Goal: Task Accomplishment & Management: Use online tool/utility

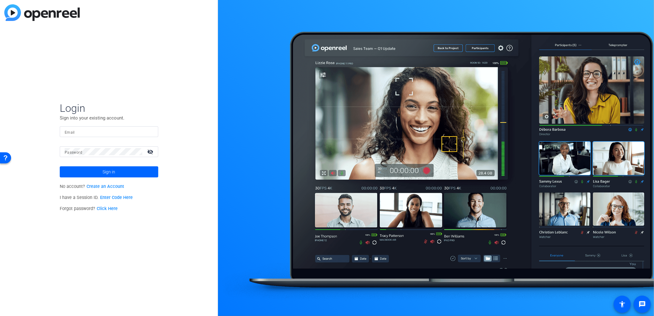
click at [74, 133] on mat-label "Email" at bounding box center [70, 132] width 10 height 4
click at [74, 133] on input "Email" at bounding box center [109, 131] width 89 height 7
type input "[EMAIL_ADDRESS][PERSON_NAME][DOMAIN_NAME]"
click at [60, 166] on button "Sign in" at bounding box center [109, 171] width 99 height 11
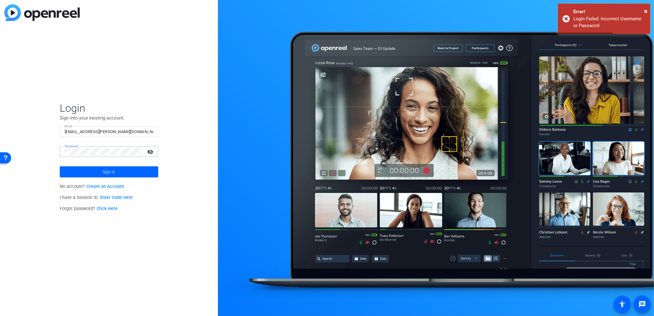
click at [42, 154] on div "Login Sign into your existing account. Email [EMAIL_ADDRESS][PERSON_NAME][DOMAI…" at bounding box center [109, 158] width 218 height 316
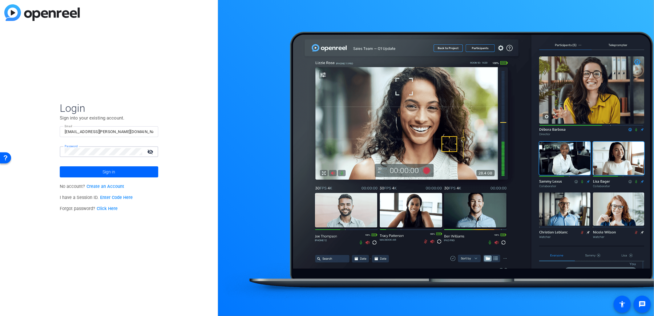
click at [60, 166] on button "Sign in" at bounding box center [109, 171] width 99 height 11
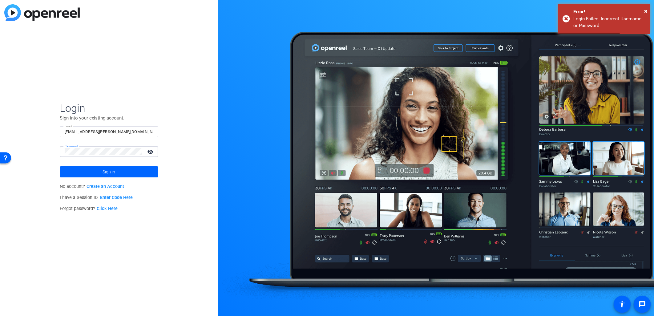
click at [30, 153] on div "Login Sign into your existing account. Email [EMAIL_ADDRESS][PERSON_NAME][DOMAI…" at bounding box center [109, 158] width 218 height 316
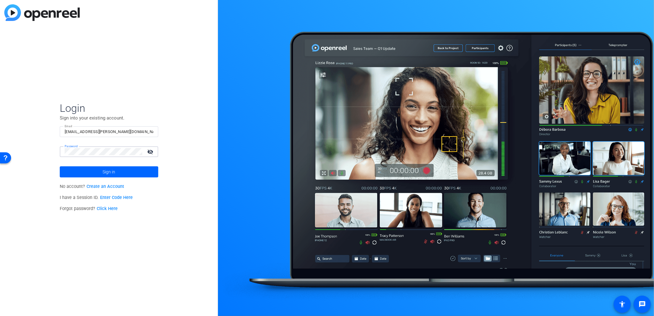
click at [60, 166] on button "Sign in" at bounding box center [109, 171] width 99 height 11
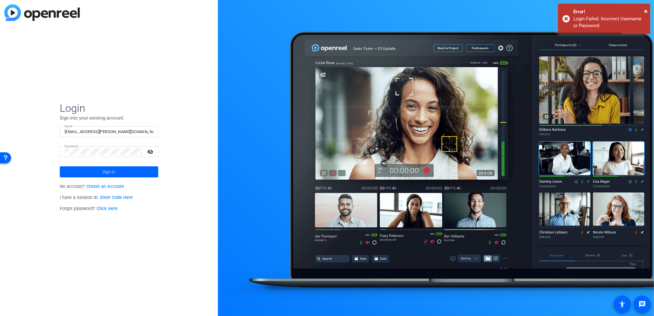
click at [149, 151] on mat-icon "visibility_off" at bounding box center [150, 151] width 15 height 9
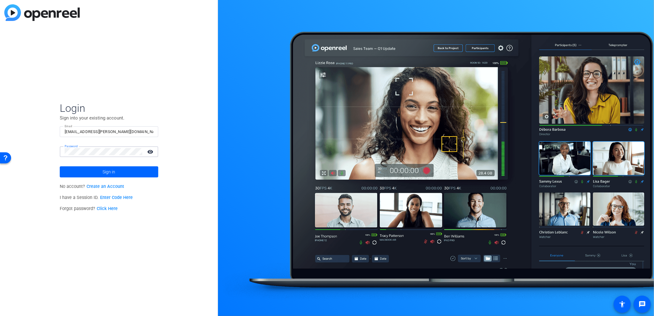
click at [140, 127] on div "[EMAIL_ADDRESS][PERSON_NAME][DOMAIN_NAME]" at bounding box center [109, 131] width 89 height 11
drag, startPoint x: 137, startPoint y: 131, endPoint x: 53, endPoint y: 131, distance: 84.0
click at [53, 131] on div "Login Sign into your existing account. Email [EMAIL_ADDRESS][PERSON_NAME][DOMAI…" at bounding box center [109, 158] width 218 height 316
type input "[EMAIL_ADDRESS][PERSON_NAME][DOMAIN_NAME]"
click at [131, 176] on span at bounding box center [109, 171] width 99 height 15
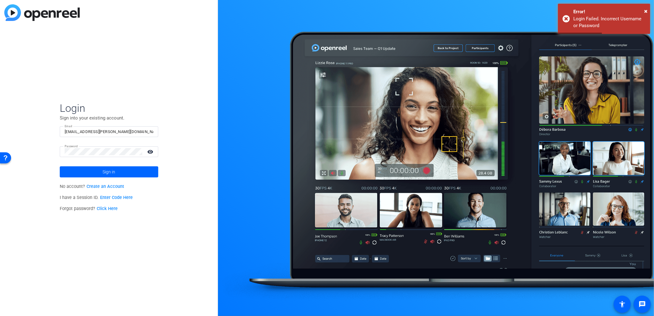
click at [126, 131] on input "[EMAIL_ADDRESS][PERSON_NAME][DOMAIN_NAME]" at bounding box center [109, 131] width 89 height 7
drag, startPoint x: 127, startPoint y: 131, endPoint x: 43, endPoint y: 128, distance: 83.5
click at [46, 128] on div "Login Sign into your existing account. Email [EMAIL_ADDRESS][PERSON_NAME][DOMAI…" at bounding box center [109, 158] width 218 height 316
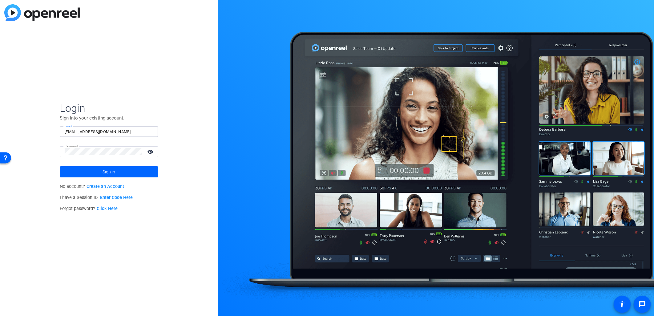
type input "[EMAIL_ADDRESS][PERSON_NAME][DOMAIN_NAME]"
drag, startPoint x: 115, startPoint y: 131, endPoint x: 47, endPoint y: 131, distance: 68.3
click at [47, 131] on div "Login Sign into your existing account. Email [EMAIL_ADDRESS][PERSON_NAME][DOMAI…" at bounding box center [109, 158] width 218 height 316
type input "[EMAIL_ADDRESS][DOMAIN_NAME]"
click at [134, 94] on div "Login Sign into your existing account. Email [EMAIL_ADDRESS][DOMAIN_NAME] Passw…" at bounding box center [109, 158] width 218 height 316
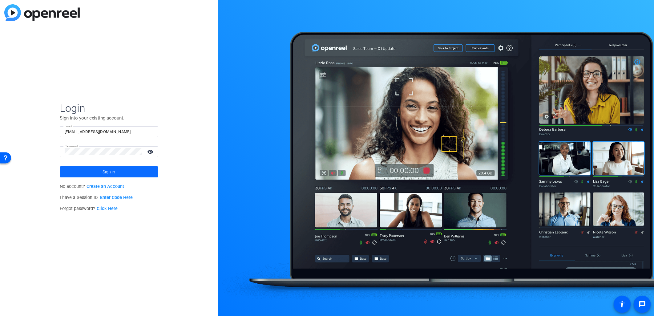
click at [120, 167] on span at bounding box center [109, 171] width 99 height 15
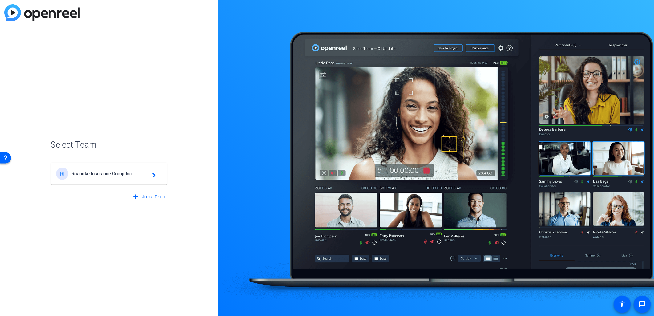
click at [121, 173] on span "Roanoke Insurance Group Inc." at bounding box center [109, 174] width 77 height 6
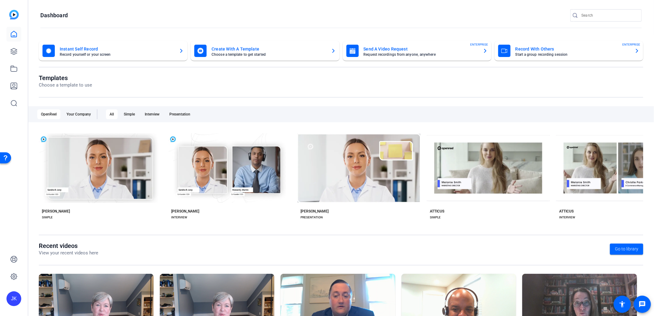
click at [386, 46] on mat-card-title "Send A Video Request" at bounding box center [421, 48] width 114 height 7
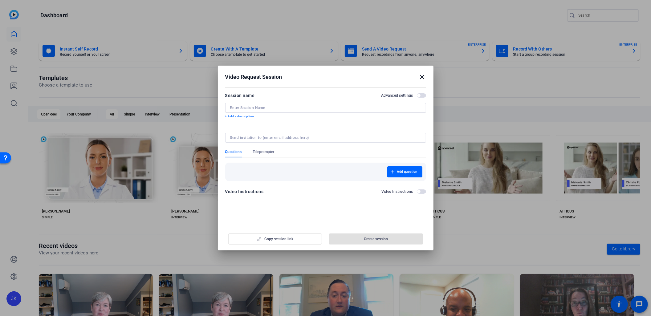
click at [421, 193] on span "button" at bounding box center [421, 191] width 9 height 4
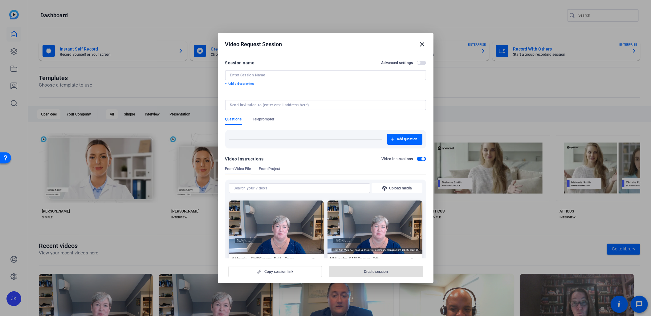
click at [421, 159] on span "button" at bounding box center [422, 158] width 3 height 3
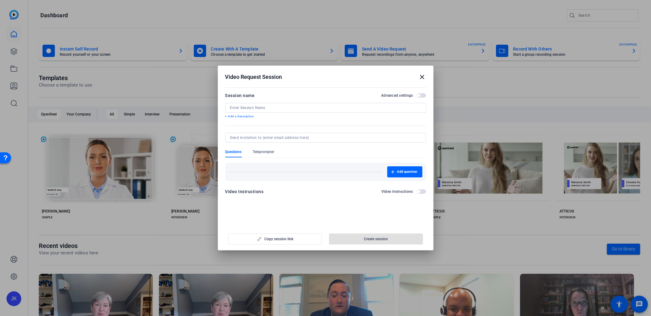
click at [426, 73] on h2 "Video Request Session close" at bounding box center [326, 76] width 216 height 20
click at [421, 77] on mat-icon "close" at bounding box center [421, 76] width 7 height 7
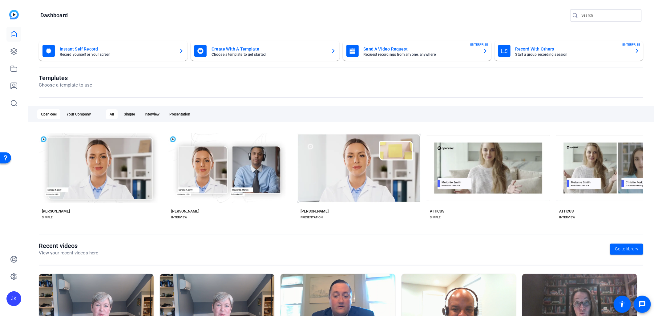
click at [539, 48] on mat-card-title "Record With Others" at bounding box center [572, 48] width 114 height 7
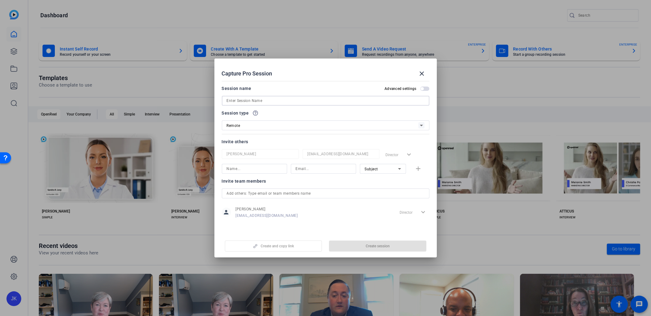
click at [304, 100] on input at bounding box center [326, 100] width 198 height 7
click at [299, 100] on input at bounding box center [326, 100] width 198 height 7
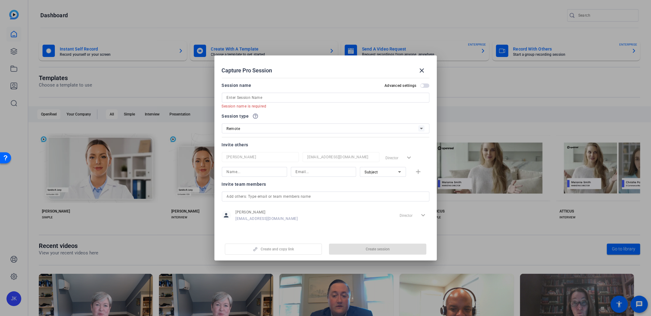
click at [301, 94] on div "Session name Advanced settings Session name is required" at bounding box center [326, 95] width 208 height 27
click at [306, 84] on div "Session name Advanced settings" at bounding box center [326, 85] width 208 height 7
click at [294, 99] on input at bounding box center [326, 97] width 198 height 7
click at [304, 86] on div "Session name Advanced settings" at bounding box center [326, 85] width 208 height 7
click at [421, 71] on mat-icon "close" at bounding box center [421, 70] width 7 height 7
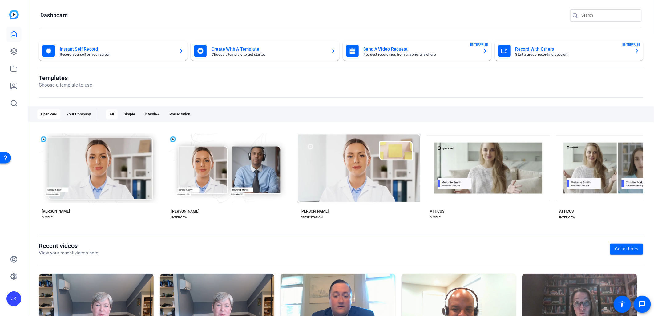
click at [488, 99] on div "Templates Choose a template to use OpenReel Your Company All Simple Interview P…" at bounding box center [341, 158] width 604 height 168
click at [550, 51] on mat-card-title "Record With Others" at bounding box center [572, 48] width 114 height 7
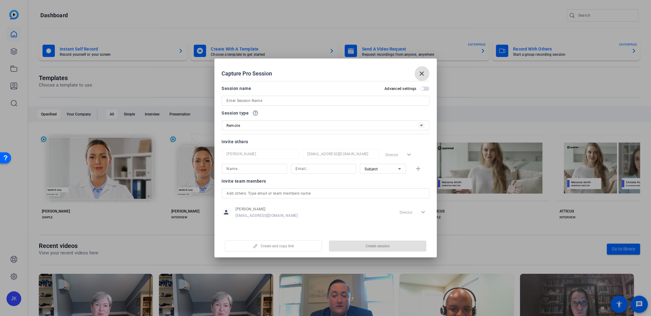
click at [294, 102] on input at bounding box center [326, 100] width 198 height 7
type input "[PERSON_NAME]"
click at [303, 117] on div "Session type help_outline Remote" at bounding box center [326, 119] width 208 height 21
click at [418, 123] on icon at bounding box center [420, 125] width 7 height 7
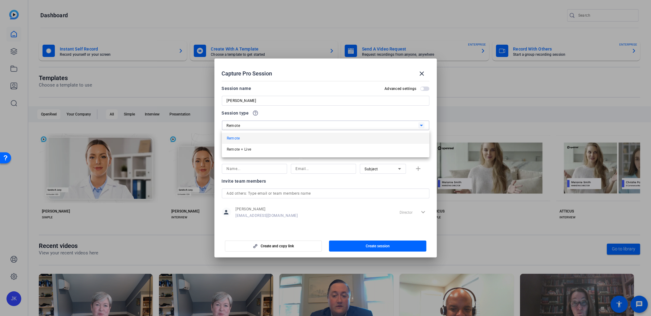
click at [383, 115] on div at bounding box center [325, 158] width 651 height 316
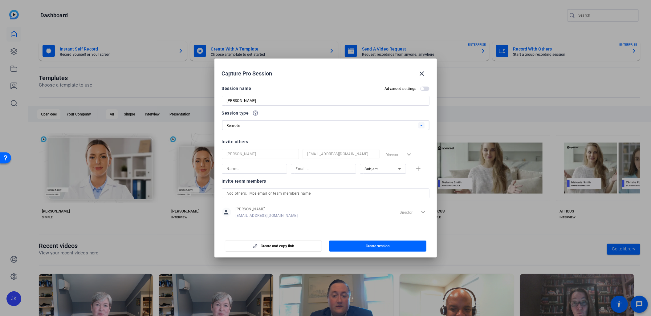
click at [420, 128] on icon at bounding box center [420, 125] width 7 height 7
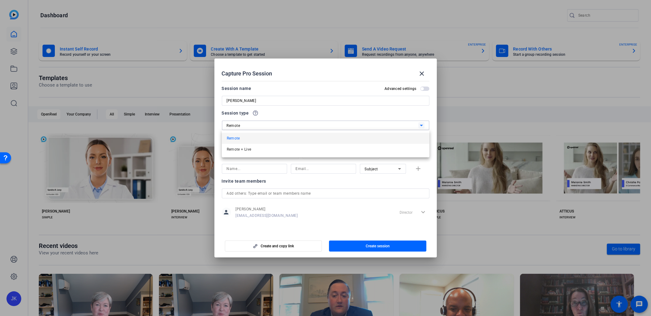
click at [418, 116] on div at bounding box center [325, 158] width 651 height 316
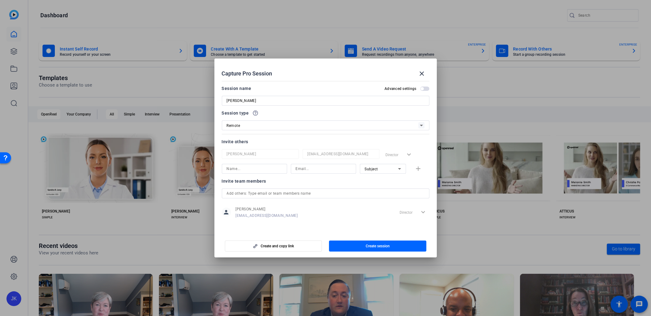
click at [249, 168] on input at bounding box center [254, 168] width 55 height 7
type input "[PERSON_NAME]"
click at [300, 169] on input at bounding box center [323, 168] width 55 height 7
click at [300, 167] on input at bounding box center [323, 168] width 55 height 7
type input "[EMAIL_ADDRESS][DOMAIN_NAME]"
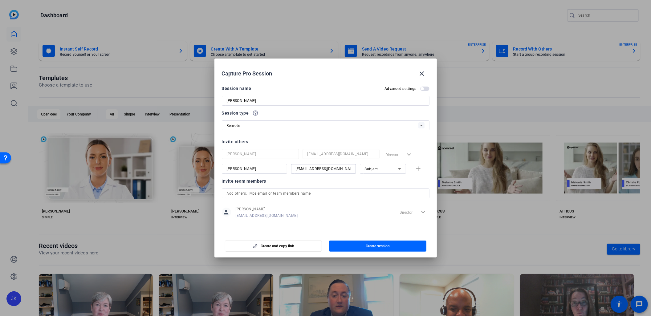
type input "[EMAIL_ADDRESS][DOMAIN_NAME]"
type input "[PERSON_NAME][EMAIL_ADDRESS][DOMAIN_NAME]"
click at [402, 170] on icon at bounding box center [399, 168] width 7 height 7
click at [420, 181] on div at bounding box center [325, 158] width 651 height 316
click at [418, 170] on mat-icon "add" at bounding box center [418, 169] width 8 height 8
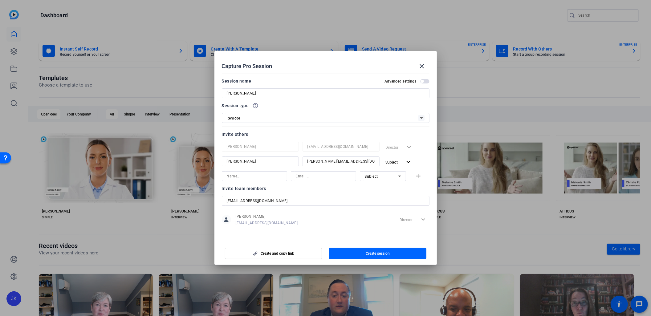
click at [398, 176] on icon at bounding box center [399, 175] width 7 height 7
click at [390, 188] on mat-option "Collaborator" at bounding box center [383, 188] width 46 height 10
click at [396, 178] on icon at bounding box center [399, 175] width 7 height 7
click at [370, 195] on span "Watcher" at bounding box center [372, 198] width 15 height 7
click at [424, 82] on span "button" at bounding box center [424, 81] width 9 height 4
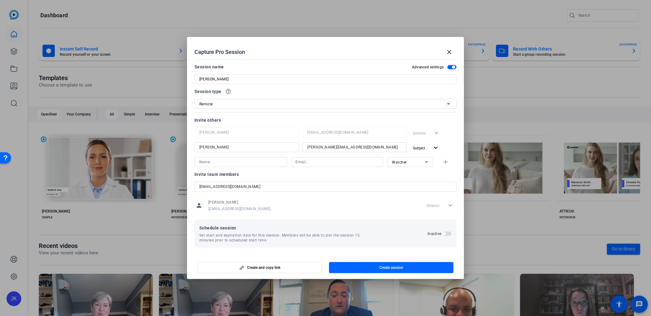
click at [446, 233] on span "button" at bounding box center [446, 234] width 9 height 4
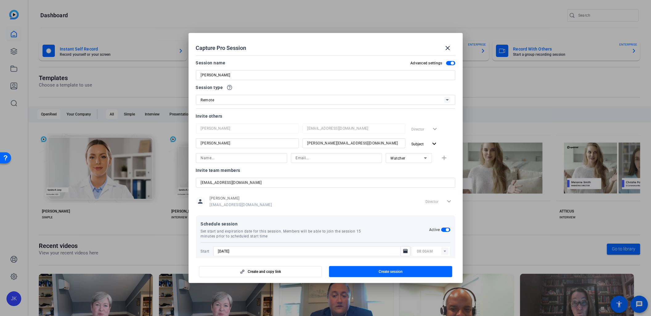
scroll to position [23, 0]
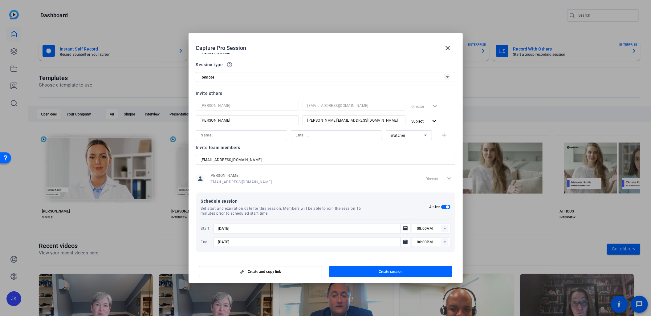
click at [445, 207] on span "button" at bounding box center [446, 206] width 3 height 3
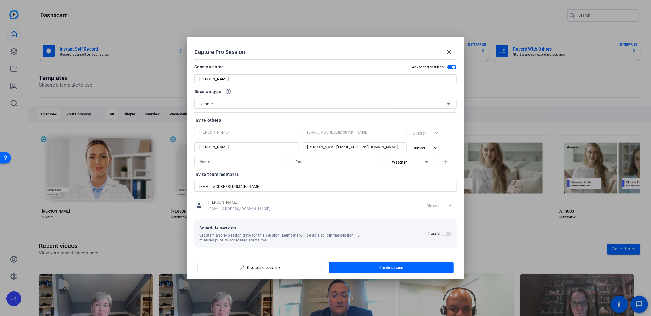
scroll to position [0, 0]
click at [400, 266] on span "Create session" at bounding box center [391, 267] width 24 height 5
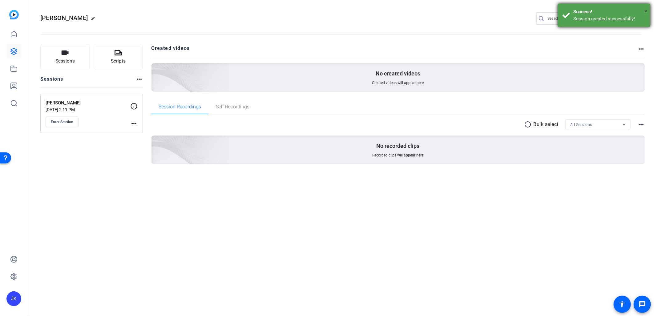
click at [645, 10] on span "×" at bounding box center [645, 10] width 3 height 7
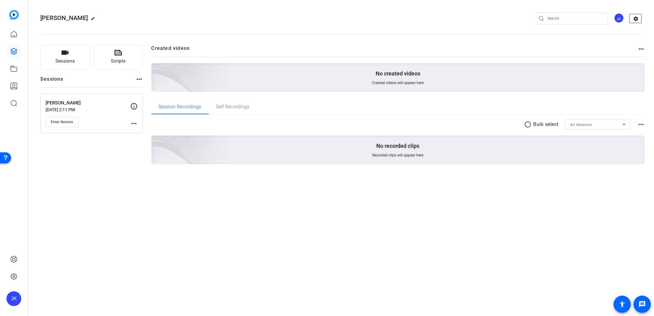
click at [637, 18] on mat-icon "settings" at bounding box center [636, 18] width 12 height 9
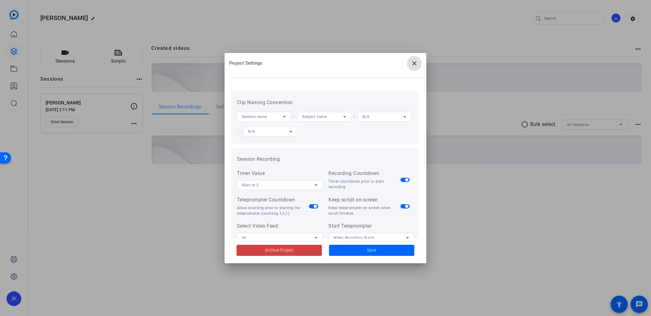
click at [275, 117] on div "Session name" at bounding box center [262, 117] width 41 height 8
click at [268, 146] on mat-option "Subject name" at bounding box center [264, 149] width 54 height 10
click at [320, 119] on div "Subject name" at bounding box center [322, 117] width 41 height 8
click at [330, 170] on mat-option "Manual Entry" at bounding box center [324, 168] width 54 height 10
click at [387, 97] on div "Clip Naming Convention Subject name - Manual Entry - N/A - N/A" at bounding box center [325, 117] width 177 height 43
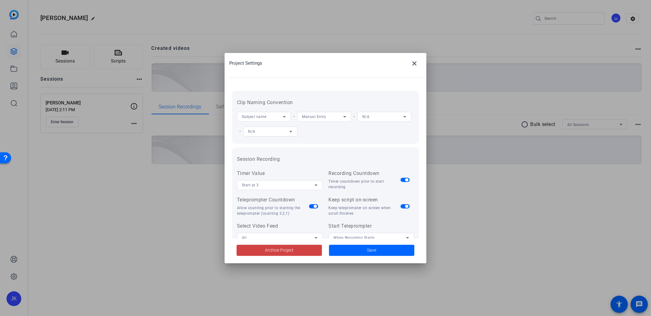
click at [280, 115] on icon at bounding box center [283, 116] width 7 height 7
click at [359, 86] on div at bounding box center [325, 158] width 651 height 316
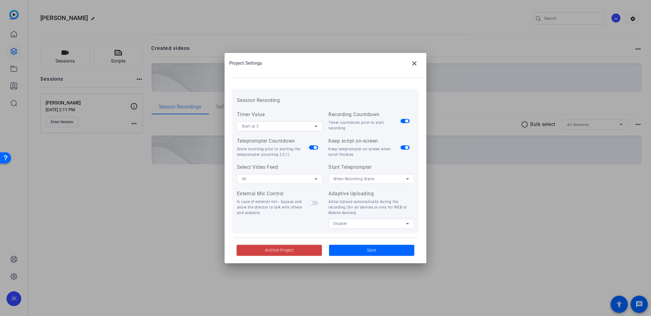
scroll to position [127, 0]
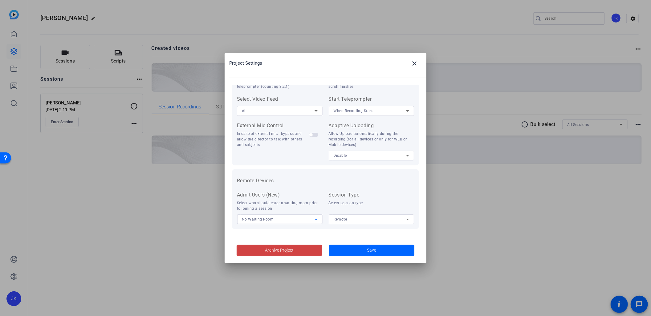
click at [284, 217] on div "No Waiting Room" at bounding box center [278, 219] width 73 height 8
click at [304, 204] on div at bounding box center [325, 158] width 651 height 316
click at [388, 250] on span at bounding box center [371, 250] width 85 height 15
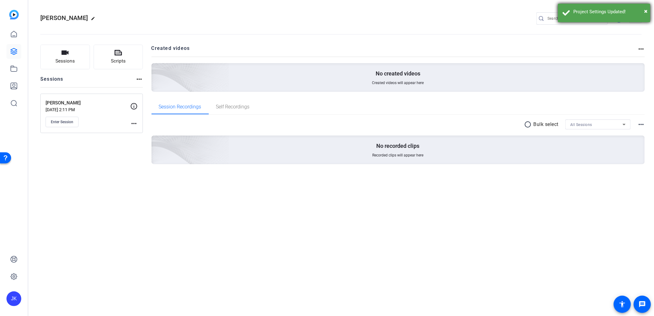
click at [643, 7] on div "× Project Settings Updated!" at bounding box center [604, 13] width 92 height 18
click at [134, 122] on mat-icon "more_horiz" at bounding box center [133, 123] width 7 height 7
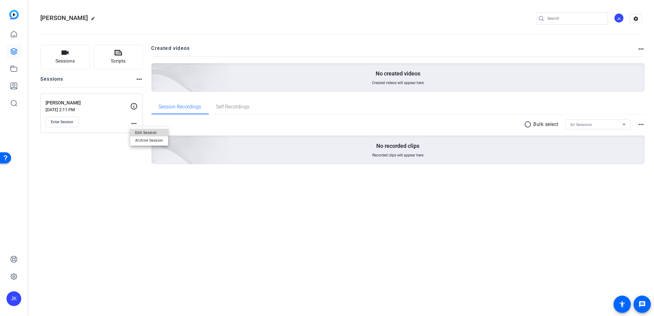
click at [143, 130] on span "Edit Session" at bounding box center [149, 132] width 28 height 7
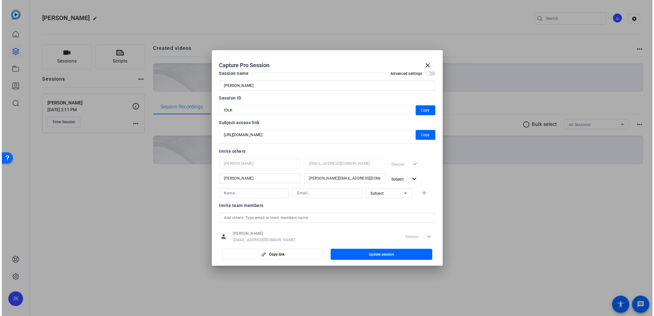
scroll to position [0, 0]
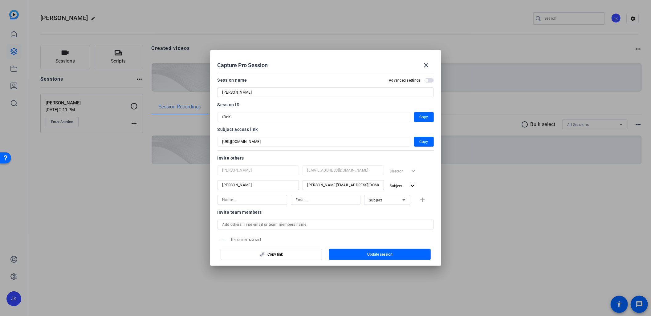
click at [220, 117] on mat-form-field "fDcK" at bounding box center [313, 117] width 193 height 10
click at [220, 119] on mat-form-field "fDcK" at bounding box center [313, 117] width 193 height 10
drag, startPoint x: 220, startPoint y: 119, endPoint x: 221, endPoint y: 140, distance: 21.3
click at [221, 140] on mat-form-field "[URL][DOMAIN_NAME]" at bounding box center [313, 142] width 193 height 10
click at [218, 118] on mat-form-field "fDcK" at bounding box center [313, 117] width 193 height 10
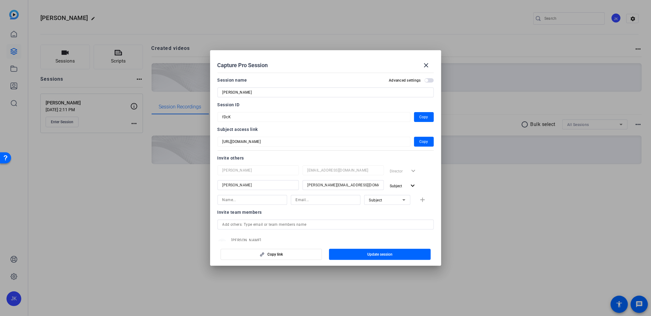
click at [219, 145] on mat-form-field "[URL][DOMAIN_NAME]" at bounding box center [313, 142] width 193 height 10
click at [427, 66] on mat-icon "close" at bounding box center [425, 65] width 7 height 7
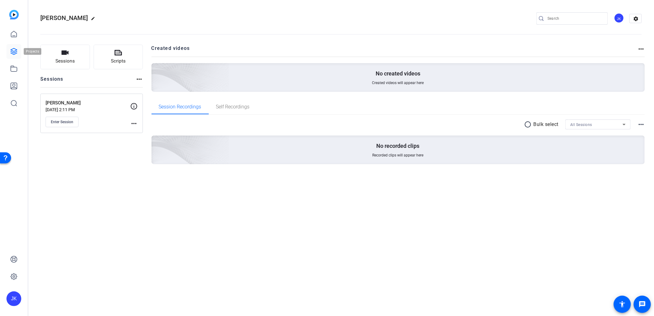
click at [13, 49] on icon at bounding box center [14, 51] width 6 height 6
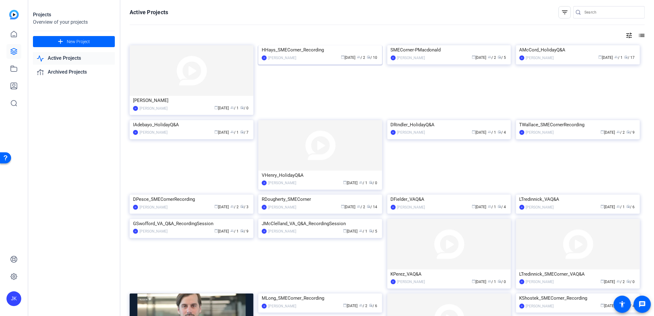
click at [337, 45] on img at bounding box center [320, 45] width 124 height 0
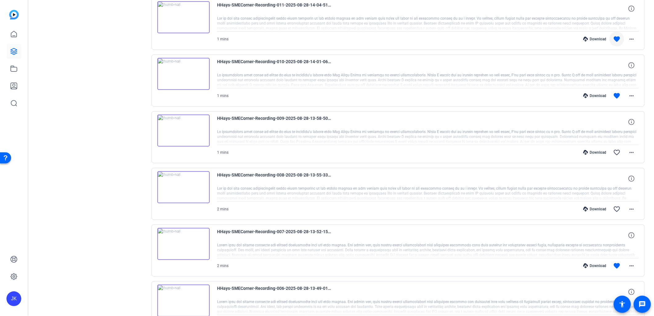
scroll to position [102, 0]
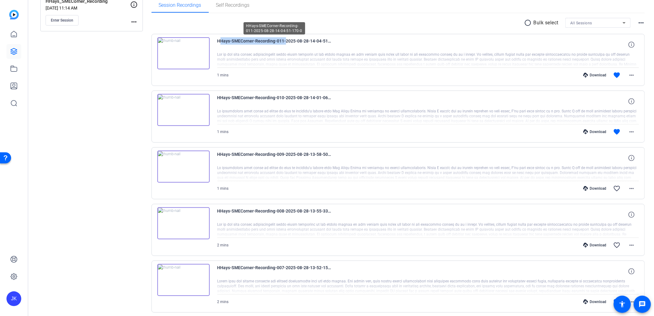
drag, startPoint x: 218, startPoint y: 39, endPoint x: 284, endPoint y: 45, distance: 66.1
click at [284, 45] on span "HHays-SMECorner-Recording-011-2025-08-28-14-04-51-170-0" at bounding box center [274, 44] width 114 height 15
drag, startPoint x: 284, startPoint y: 45, endPoint x: 365, endPoint y: 52, distance: 81.0
click at [328, 52] on div at bounding box center [428, 59] width 422 height 15
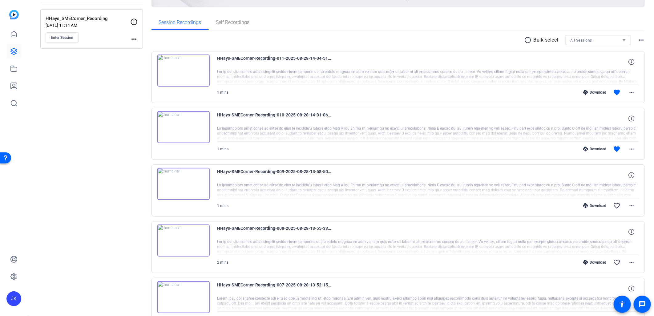
scroll to position [33, 0]
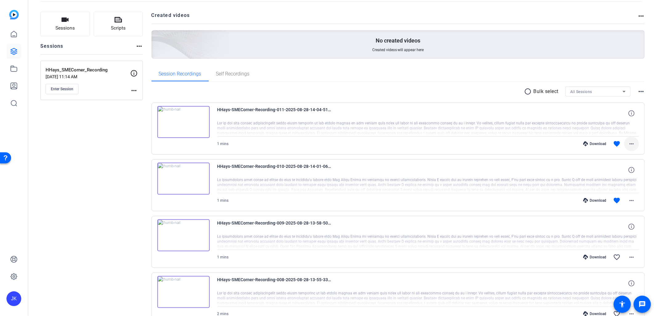
click at [631, 143] on mat-icon "more_horiz" at bounding box center [631, 143] width 7 height 7
click at [632, 143] on div at bounding box center [327, 158] width 654 height 316
click at [630, 143] on mat-icon "more_horiz" at bounding box center [631, 143] width 7 height 7
click at [565, 146] on div at bounding box center [327, 158] width 654 height 316
click at [598, 141] on div "Download" at bounding box center [594, 143] width 29 height 5
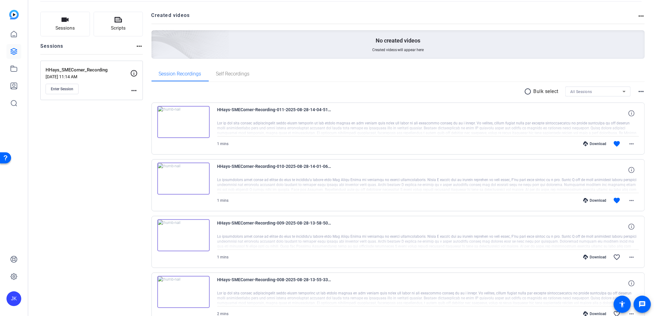
click at [456, 71] on div "Session Recordings Self Recordings" at bounding box center [398, 74] width 494 height 15
click at [629, 143] on mat-icon "more_horiz" at bounding box center [631, 143] width 7 height 7
click at [641, 157] on div at bounding box center [327, 158] width 654 height 316
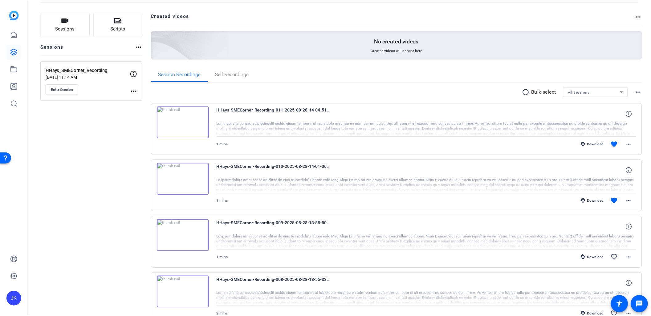
scroll to position [0, 0]
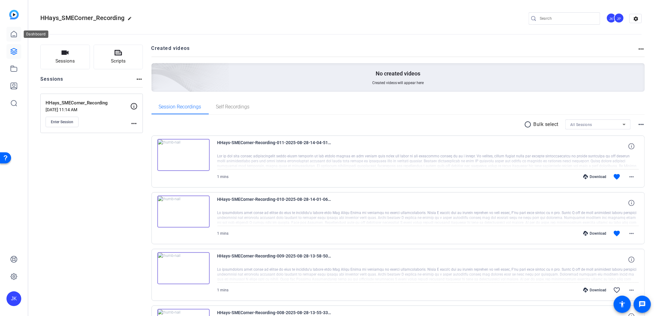
click at [12, 34] on icon at bounding box center [13, 33] width 7 height 7
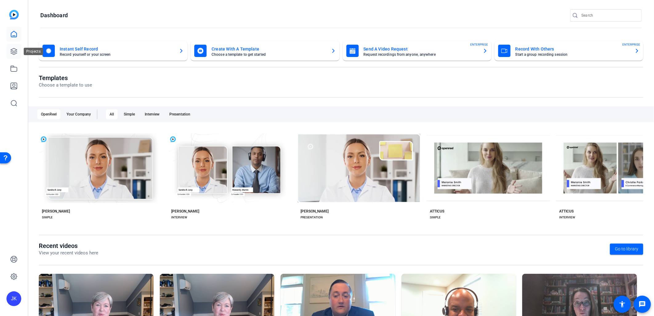
click at [10, 53] on icon at bounding box center [13, 51] width 7 height 7
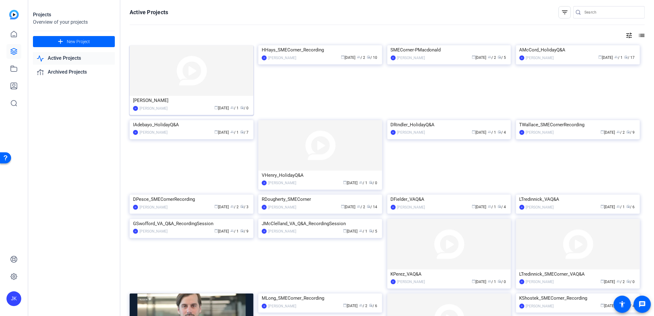
click at [189, 77] on img at bounding box center [192, 70] width 124 height 50
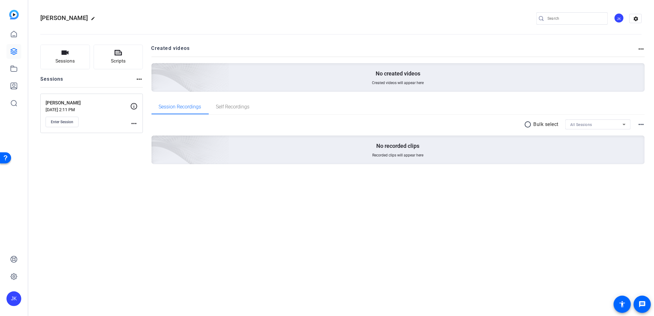
click at [132, 123] on mat-icon "more_horiz" at bounding box center [133, 123] width 7 height 7
click at [145, 132] on span "Edit Session" at bounding box center [149, 132] width 28 height 7
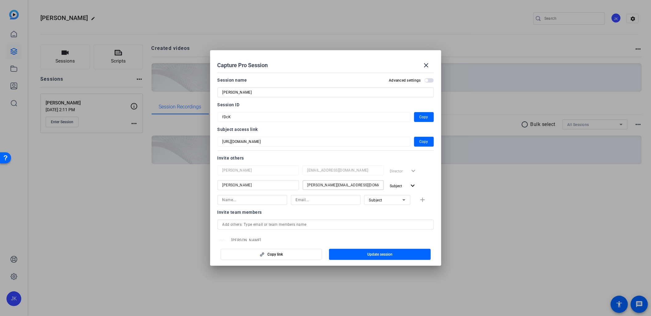
drag, startPoint x: 358, startPoint y: 184, endPoint x: 296, endPoint y: 187, distance: 61.9
click at [296, 187] on div "Hilary [EMAIL_ADDRESS][PERSON_NAME][DOMAIN_NAME] Subject expand_more" at bounding box center [325, 185] width 216 height 11
click at [276, 179] on div at bounding box center [257, 178] width 81 height 7
drag, startPoint x: 266, startPoint y: 187, endPoint x: 226, endPoint y: 186, distance: 39.4
click at [220, 186] on div "[PERSON_NAME]" at bounding box center [257, 185] width 81 height 10
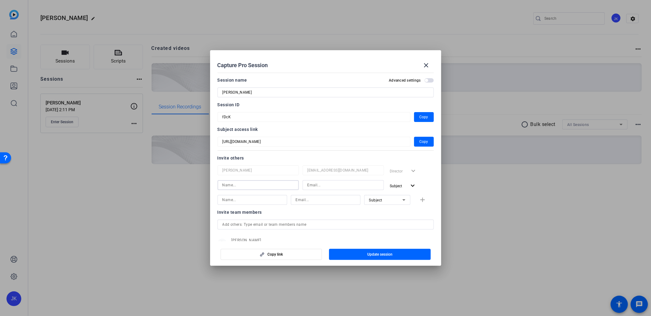
click at [427, 177] on div "[PERSON_NAME] [EMAIL_ADDRESS][DOMAIN_NAME] Director expand_more Subject expand_…" at bounding box center [325, 178] width 216 height 26
click at [307, 159] on div "Invite others" at bounding box center [325, 157] width 216 height 7
click at [238, 186] on input at bounding box center [257, 184] width 71 height 7
click at [411, 187] on mat-icon "expand_more" at bounding box center [413, 186] width 8 height 8
click at [425, 172] on div at bounding box center [325, 158] width 651 height 316
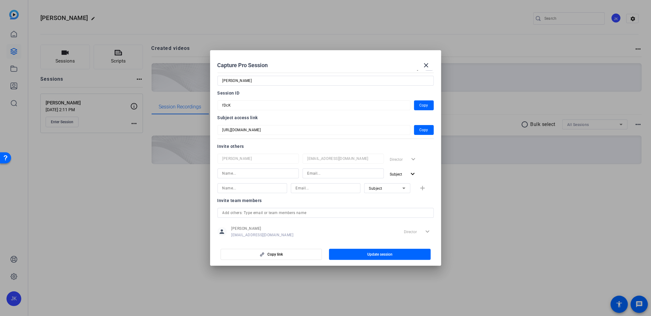
scroll to position [23, 0]
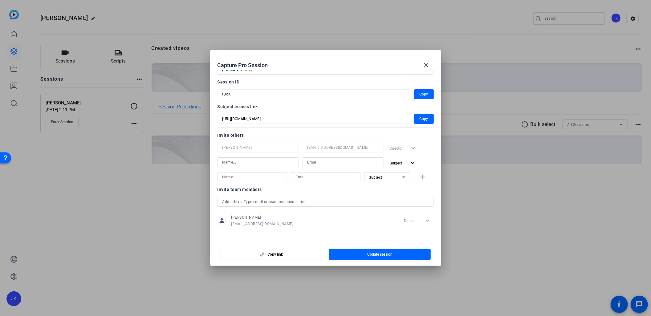
click at [275, 204] on input "text" at bounding box center [325, 201] width 206 height 7
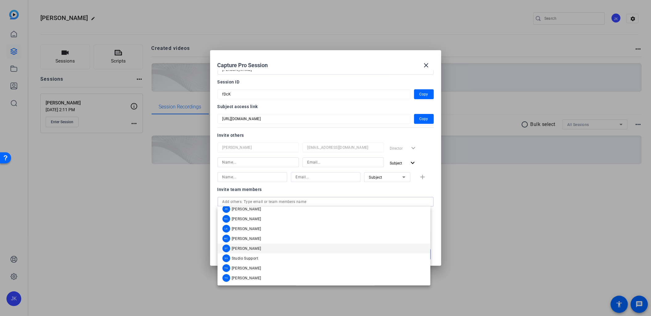
scroll to position [20, 0]
click at [299, 224] on mat-option "HS [PERSON_NAME]" at bounding box center [323, 224] width 213 height 10
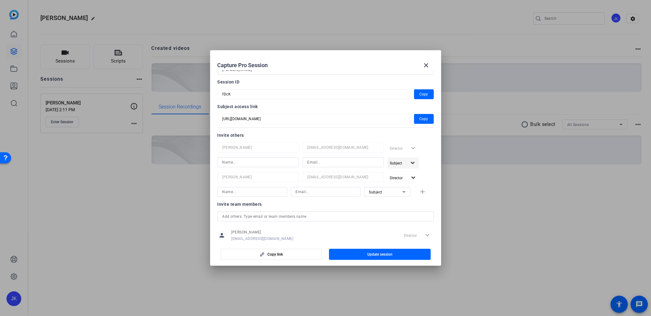
click at [402, 162] on span "Subject" at bounding box center [398, 162] width 17 height 7
click at [407, 195] on span "Subject" at bounding box center [405, 197] width 13 height 4
click at [237, 160] on input at bounding box center [257, 162] width 71 height 7
type input "[PERSON_NAME]"
click at [331, 165] on input at bounding box center [342, 162] width 71 height 7
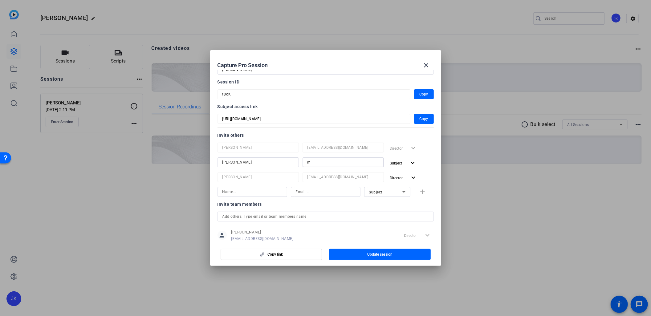
click at [349, 162] on input "m" at bounding box center [342, 162] width 71 height 7
click at [348, 164] on input "ma" at bounding box center [342, 162] width 71 height 7
click at [351, 165] on input "mag" at bounding box center [342, 162] width 71 height 7
click at [348, 163] on input "maga" at bounding box center [342, 162] width 71 height 7
click at [348, 163] on input "magans@" at bounding box center [342, 162] width 71 height 7
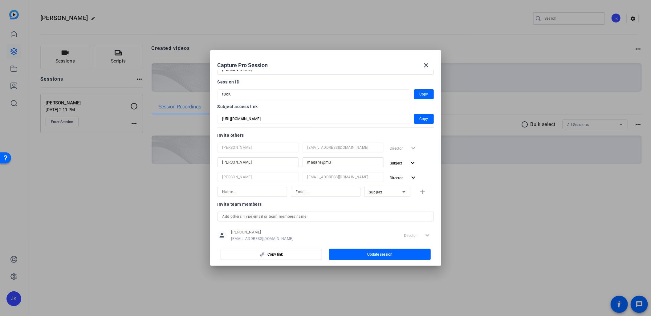
click at [348, 163] on input "magans@mu" at bounding box center [342, 162] width 71 height 7
click at [348, 163] on input "magans@mun" at bounding box center [342, 162] width 71 height 7
click at [348, 163] on input "magans@muni" at bounding box center [342, 162] width 71 height 7
click at [352, 164] on input "magans@munin" at bounding box center [342, 162] width 71 height 7
click at [352, 164] on input "magans@muni" at bounding box center [342, 162] width 71 height 7
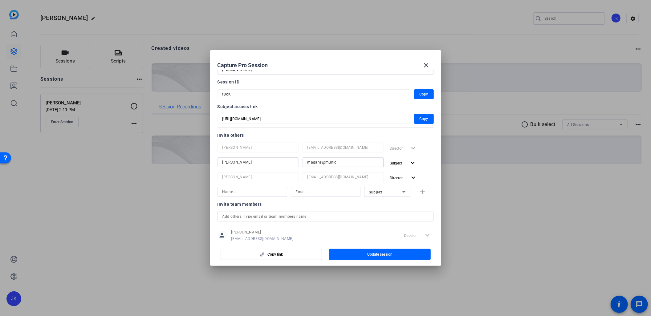
click at [352, 164] on input "magans@munic" at bounding box center [342, 162] width 71 height 7
click at [352, 164] on input "magans@munich" at bounding box center [342, 162] width 71 height 7
click at [352, 164] on input "magans@munichr" at bounding box center [342, 162] width 71 height 7
click at [352, 164] on input "magans@munichre" at bounding box center [342, 162] width 71 height 7
click at [352, 164] on input "magans@munichre." at bounding box center [342, 162] width 71 height 7
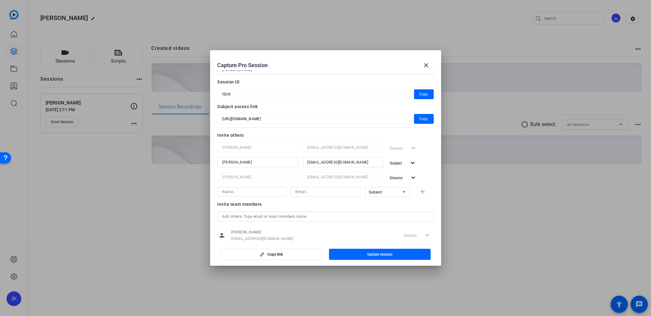
click at [352, 164] on input "[EMAIL_ADDRESS][DOMAIN_NAME]" at bounding box center [342, 162] width 71 height 7
click at [423, 167] on div "Subject expand_more" at bounding box center [410, 162] width 46 height 11
click at [386, 253] on span "Update session" at bounding box center [379, 254] width 25 height 5
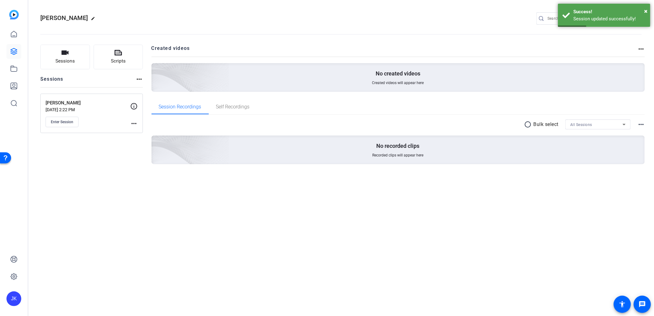
click at [134, 125] on mat-icon "more_horiz" at bounding box center [133, 123] width 7 height 7
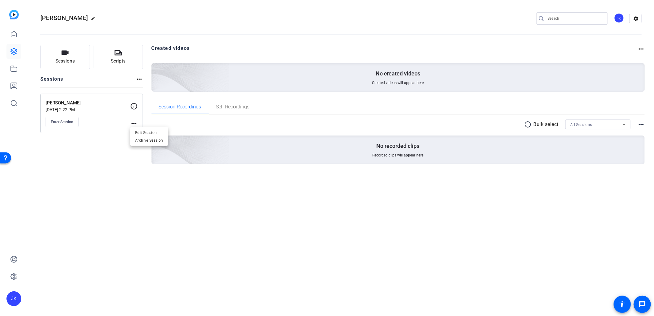
click at [96, 142] on div at bounding box center [327, 158] width 654 height 316
click at [136, 123] on mat-icon "more_horiz" at bounding box center [133, 123] width 7 height 7
click at [139, 130] on span "Edit Session" at bounding box center [149, 132] width 28 height 7
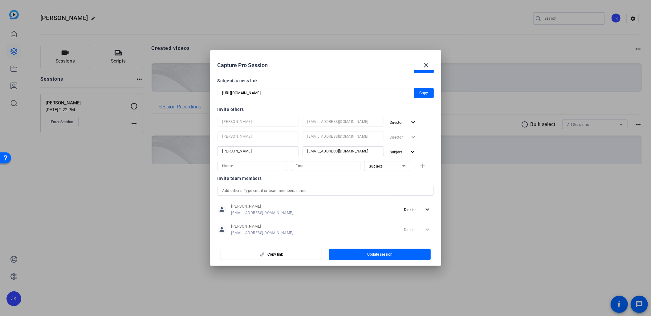
scroll to position [23, 0]
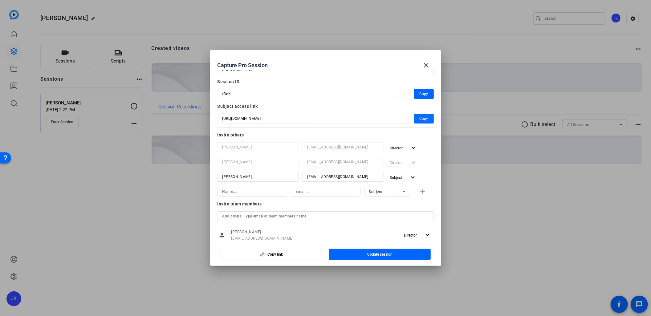
click at [423, 118] on span "Copy" at bounding box center [423, 118] width 9 height 7
click at [428, 63] on mat-icon "close" at bounding box center [425, 65] width 7 height 7
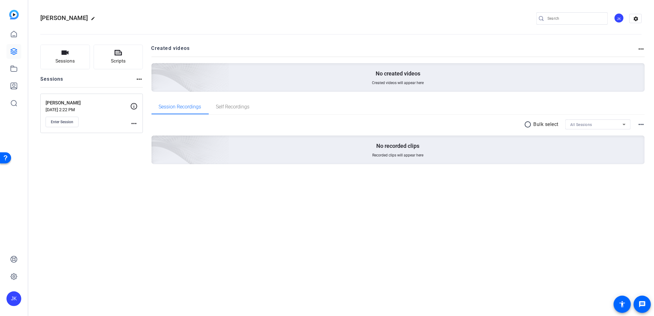
click at [570, 271] on div "[PERSON_NAME] edit JK settings Sessions Scripts Sessions more_horiz [PERSON_NAM…" at bounding box center [341, 158] width 626 height 316
click at [64, 122] on span "Enter Session" at bounding box center [62, 121] width 22 height 5
click at [139, 77] on mat-icon "more_horiz" at bounding box center [138, 78] width 7 height 7
click at [357, 223] on div at bounding box center [327, 158] width 654 height 316
click at [635, 18] on mat-icon "settings" at bounding box center [636, 18] width 12 height 9
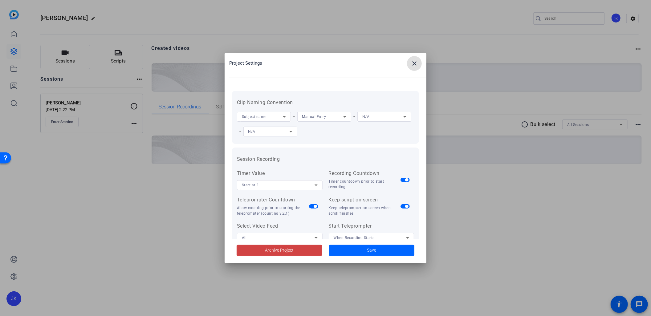
click at [417, 59] on span at bounding box center [414, 63] width 15 height 15
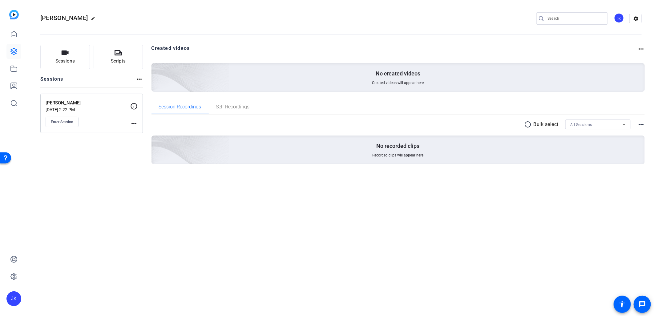
click at [624, 216] on div "[PERSON_NAME] edit JK settings Sessions Scripts Sessions more_horiz [PERSON_NAM…" at bounding box center [341, 158] width 626 height 316
click at [135, 122] on mat-icon "more_horiz" at bounding box center [133, 123] width 7 height 7
click at [135, 135] on span "Edit Session" at bounding box center [149, 132] width 28 height 7
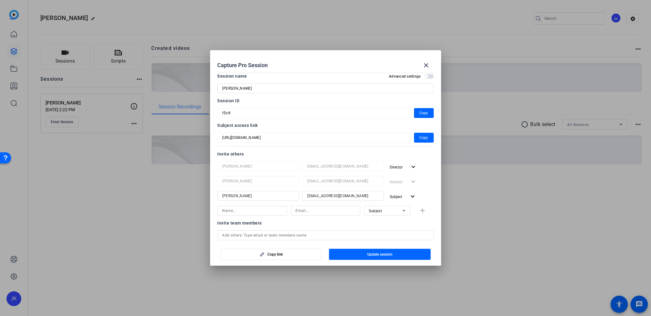
scroll to position [0, 0]
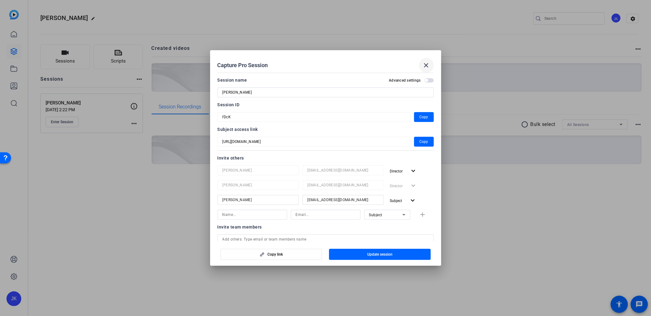
click at [424, 62] on mat-icon "close" at bounding box center [425, 65] width 7 height 7
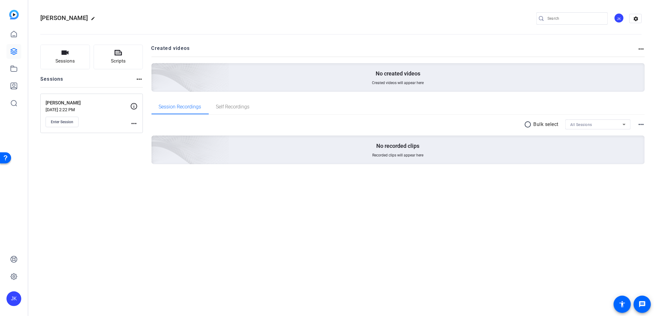
click at [617, 17] on div "JK" at bounding box center [619, 18] width 10 height 10
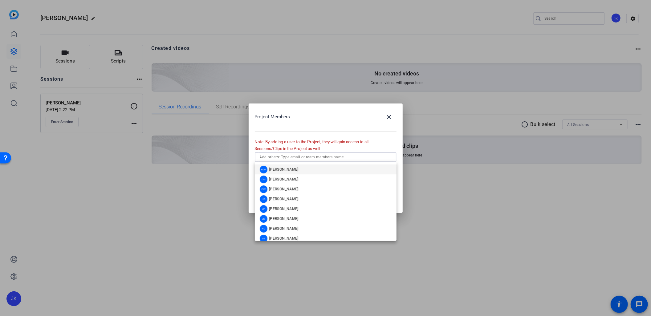
click at [363, 160] on input "text" at bounding box center [326, 156] width 132 height 7
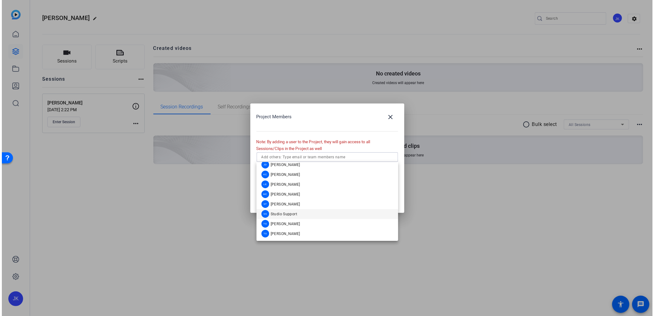
scroll to position [20, 0]
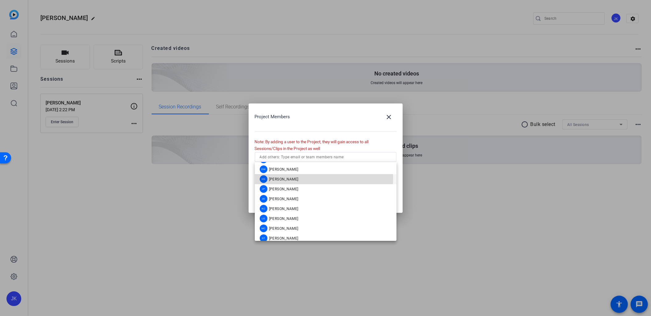
click at [322, 178] on mat-option "HS [PERSON_NAME]" at bounding box center [326, 179] width 142 height 10
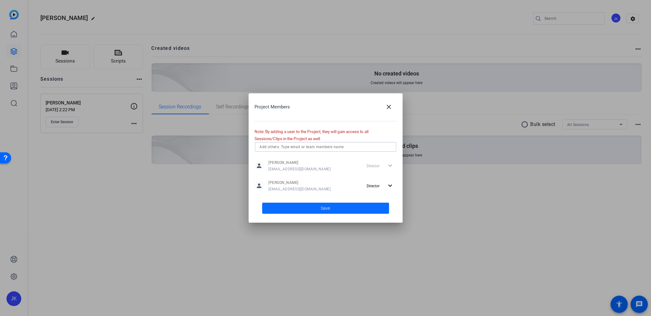
click at [334, 210] on span at bounding box center [325, 208] width 127 height 15
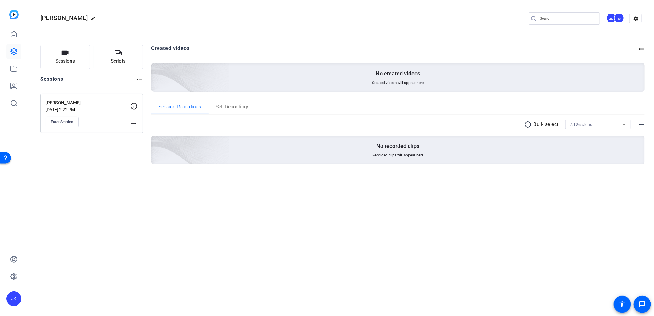
click at [147, 199] on div "[PERSON_NAME] edit JK HS settings Sessions Scripts Sessions more_horiz [PERSON_…" at bounding box center [341, 158] width 626 height 316
click at [436, 222] on div "[PERSON_NAME] edit JK HS settings Sessions Scripts Sessions more_horiz [PERSON_…" at bounding box center [341, 158] width 626 height 316
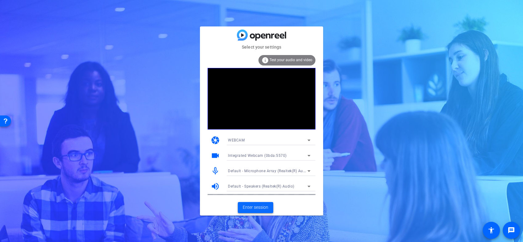
click at [251, 206] on span "Enter session" at bounding box center [256, 207] width 26 height 6
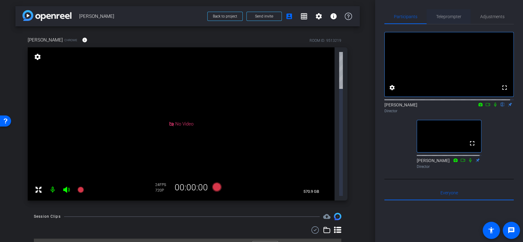
click at [448, 20] on span "Teleprompter" at bounding box center [448, 16] width 25 height 15
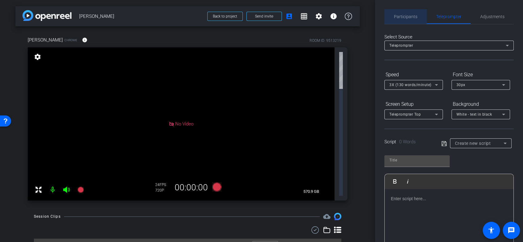
click at [413, 19] on span "Participants" at bounding box center [405, 16] width 23 height 15
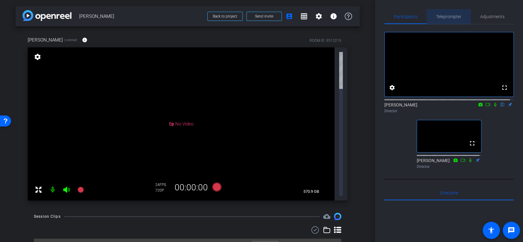
click at [455, 16] on span "Teleprompter" at bounding box center [448, 16] width 25 height 4
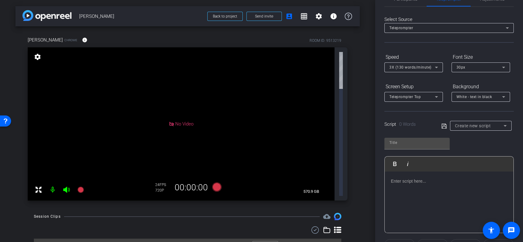
scroll to position [34, 0]
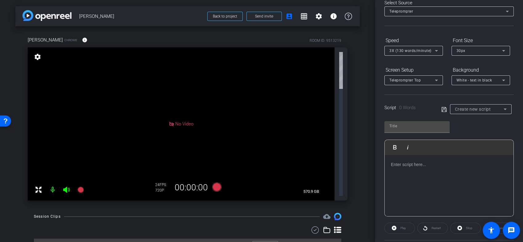
click at [397, 169] on div at bounding box center [449, 186] width 129 height 62
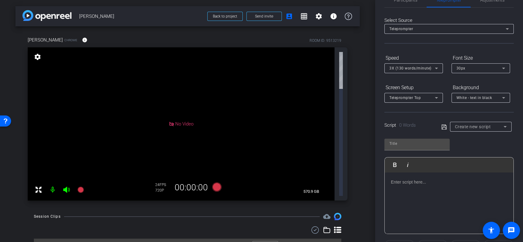
scroll to position [0, 0]
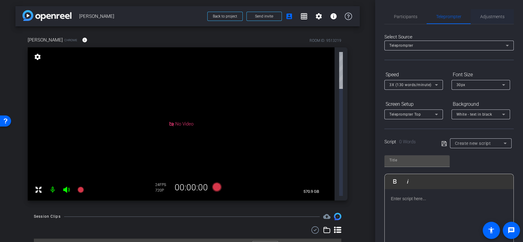
click at [488, 18] on span "Adjustments" at bounding box center [492, 16] width 24 height 4
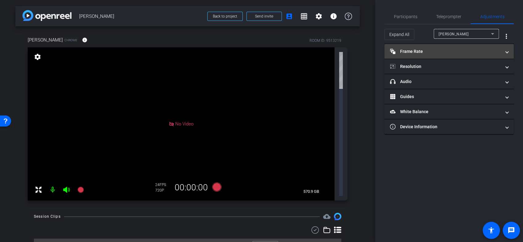
click at [508, 50] on mat-expansion-panel-header "Frame Rate Frame Rate" at bounding box center [448, 51] width 129 height 15
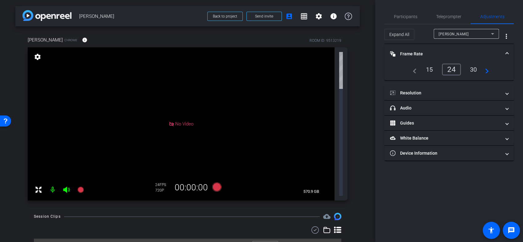
click at [506, 52] on span at bounding box center [507, 54] width 2 height 6
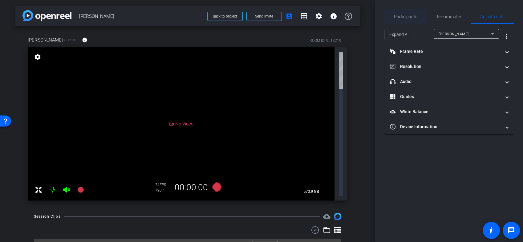
click at [405, 17] on span "Participants" at bounding box center [405, 16] width 23 height 4
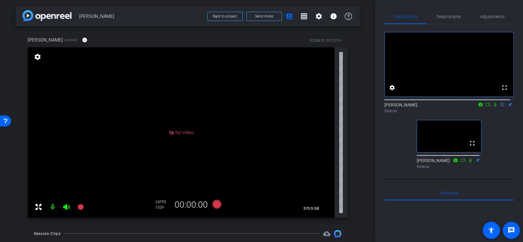
click at [50, 209] on mat-icon at bounding box center [52, 207] width 12 height 12
click at [52, 206] on mat-icon at bounding box center [52, 207] width 12 height 12
click at [53, 210] on mat-icon at bounding box center [52, 207] width 12 height 12
click at [53, 208] on mat-icon at bounding box center [52, 207] width 12 height 12
click at [217, 206] on icon at bounding box center [216, 204] width 9 height 9
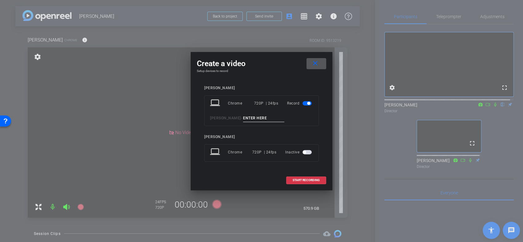
click at [246, 118] on input at bounding box center [263, 119] width 41 height 8
click at [314, 66] on mat-icon "close" at bounding box center [315, 64] width 8 height 8
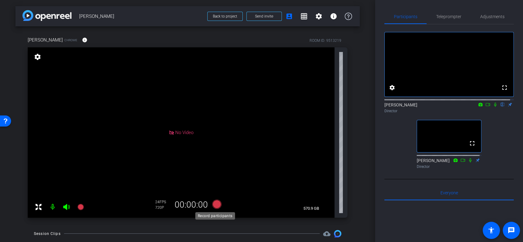
click at [214, 203] on icon at bounding box center [216, 204] width 9 height 9
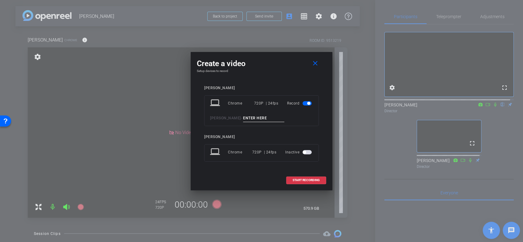
click at [243, 118] on input at bounding box center [263, 119] width 41 height 8
click at [268, 74] on div "Create a video close Setup devices to record Maddie laptop Chrome 720P | 24fps …" at bounding box center [262, 121] width 142 height 139
click at [315, 64] on mat-icon "close" at bounding box center [315, 64] width 8 height 8
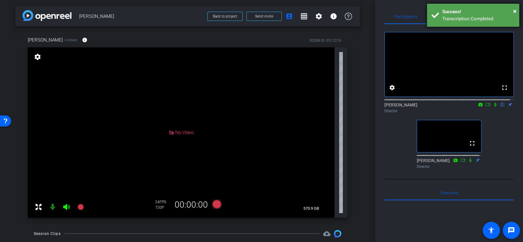
click at [512, 11] on div "Success!" at bounding box center [478, 11] width 72 height 7
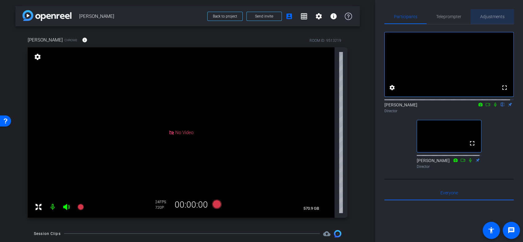
click at [493, 19] on span "Adjustments" at bounding box center [492, 16] width 24 height 4
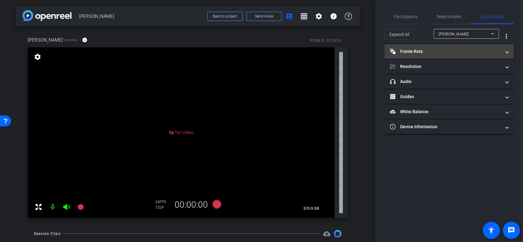
click at [495, 51] on mat-panel-title "Frame Rate Frame Rate" at bounding box center [445, 51] width 111 height 6
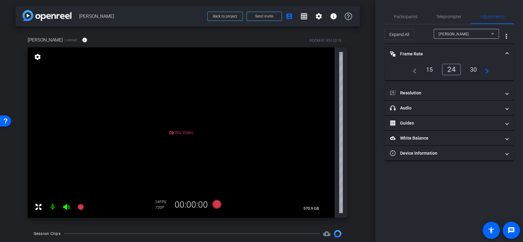
click at [495, 51] on mat-panel-title "Frame Rate Frame Rate" at bounding box center [445, 54] width 111 height 6
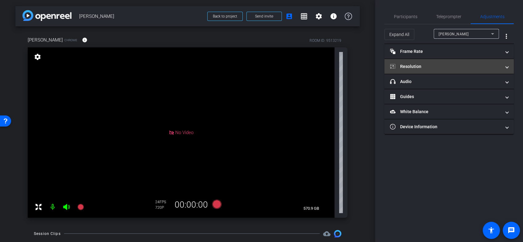
click at [478, 64] on mat-panel-title "Resolution" at bounding box center [445, 66] width 111 height 6
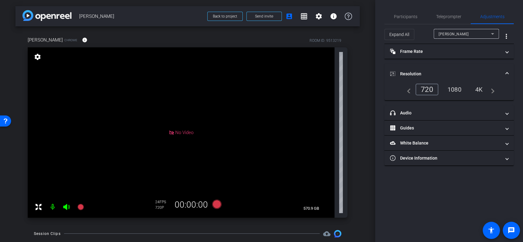
click at [476, 71] on mat-panel-title "Resolution" at bounding box center [445, 74] width 111 height 6
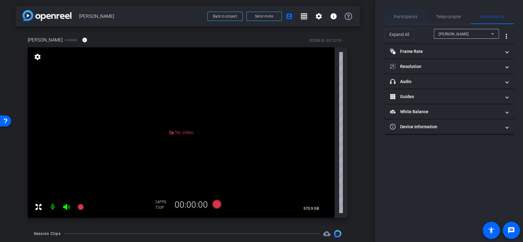
click at [400, 16] on span "Participants" at bounding box center [405, 16] width 23 height 4
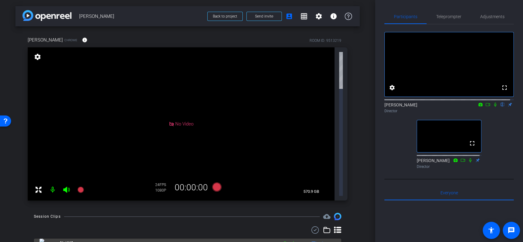
click at [334, 240] on span at bounding box center [334, 243] width 2 height 6
click at [83, 239] on mat-panel-title "Sep 4, 2025" at bounding box center [157, 243] width 236 height 9
click at [334, 240] on span at bounding box center [334, 243] width 2 height 6
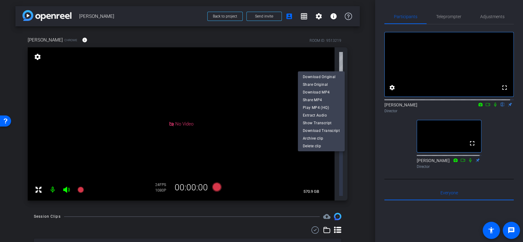
click at [359, 102] on div at bounding box center [261, 121] width 523 height 242
